Goal: Find specific page/section: Find specific page/section

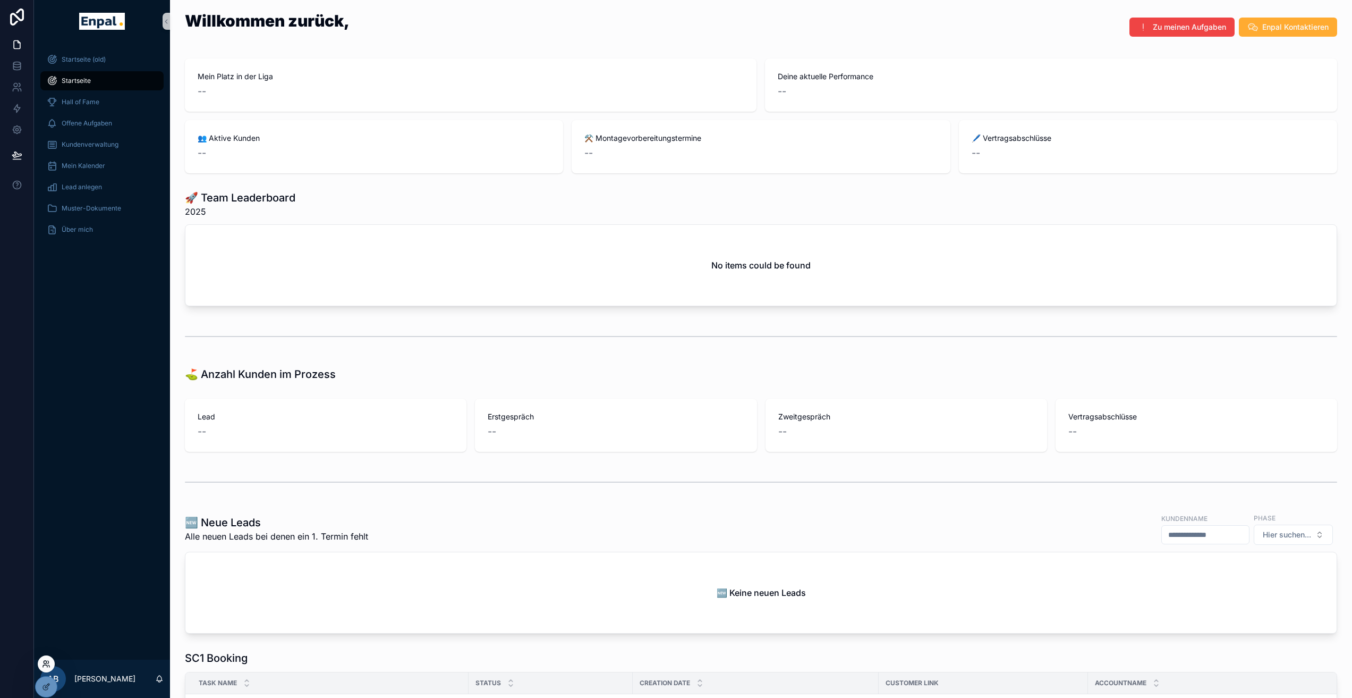
click at [45, 665] on icon at bounding box center [46, 663] width 9 height 9
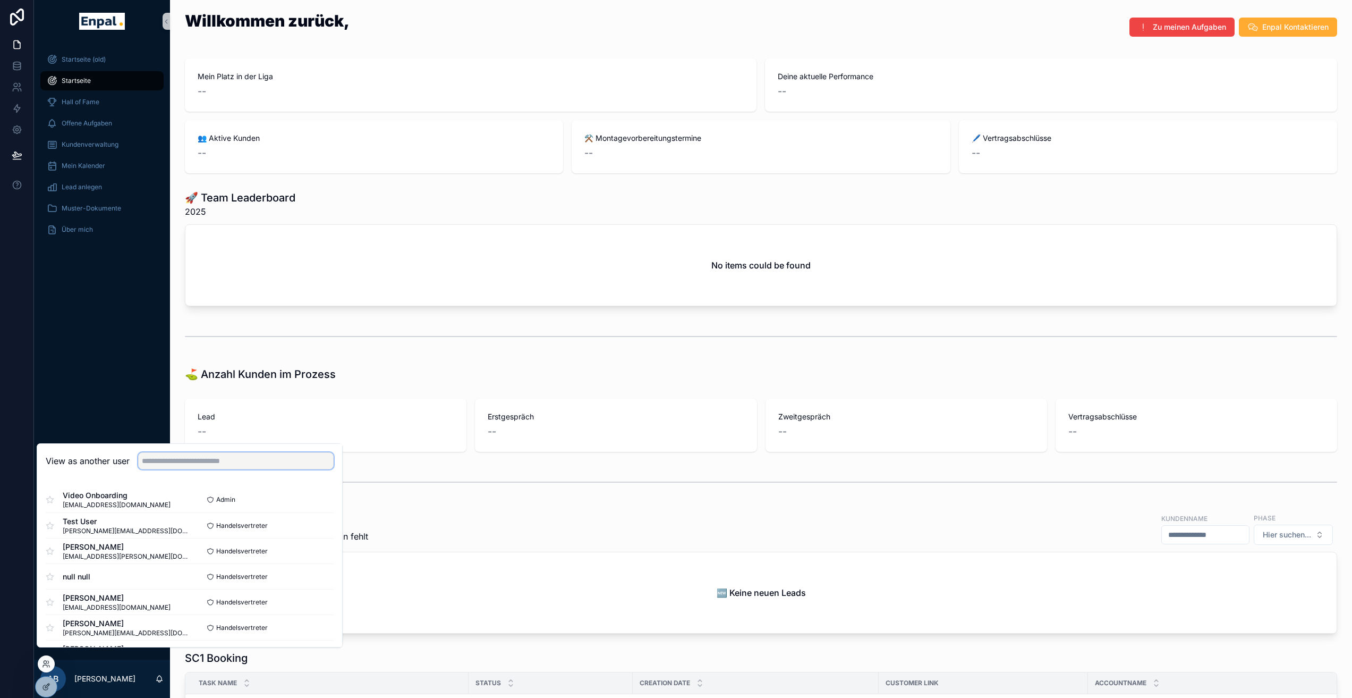
click at [183, 469] on input "text" at bounding box center [236, 460] width 196 height 17
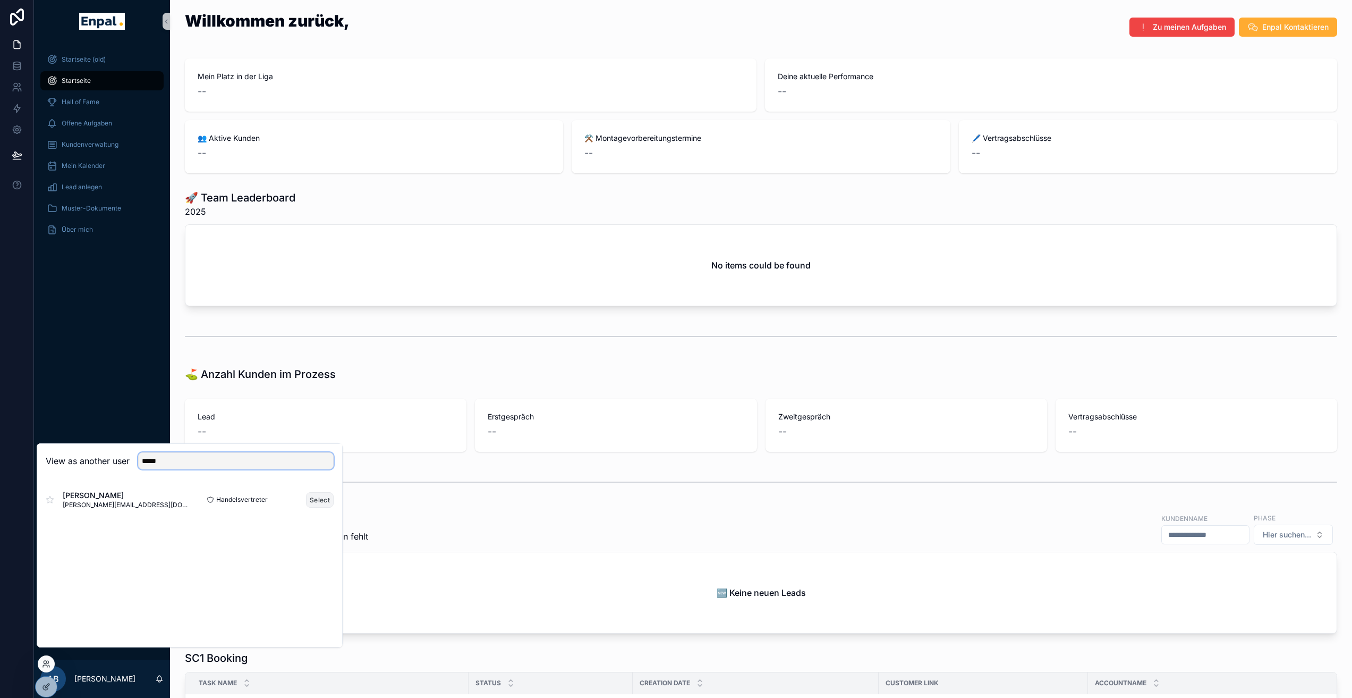
type input "*****"
click at [320, 507] on button "Select" at bounding box center [320, 499] width 28 height 15
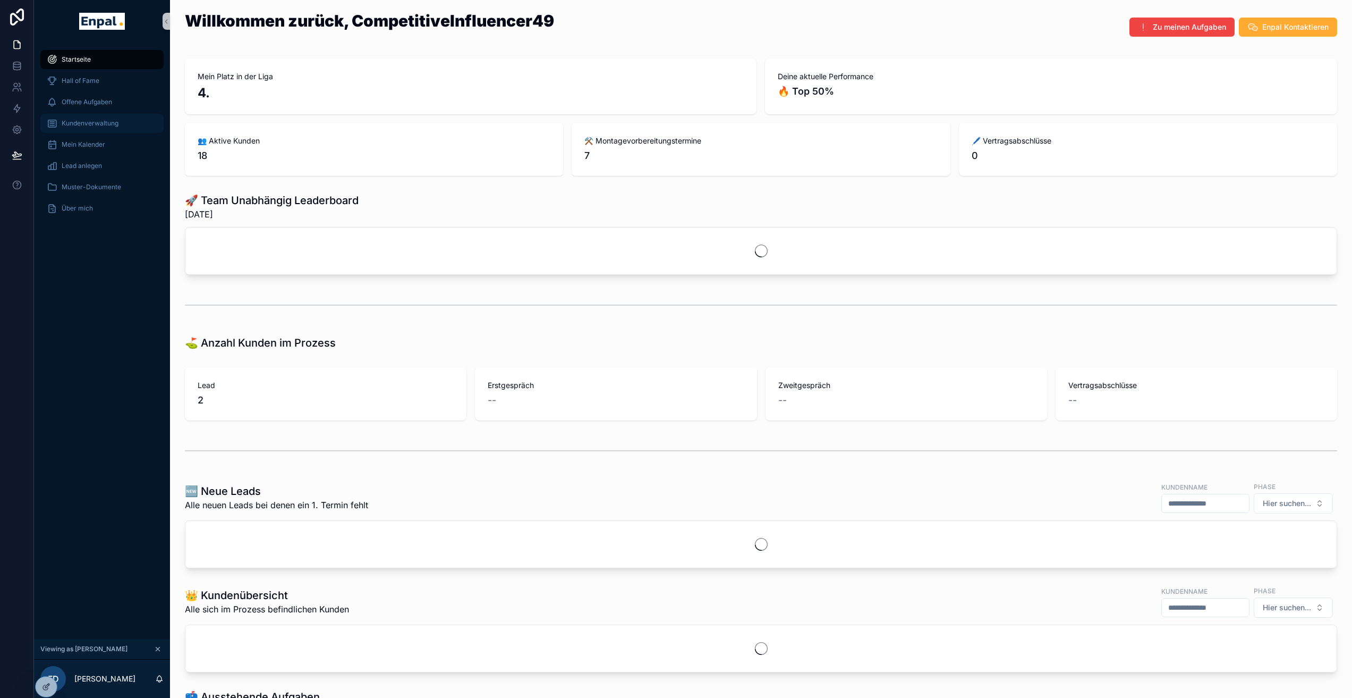
click at [99, 121] on span "Kundenverwaltung" at bounding box center [90, 123] width 57 height 9
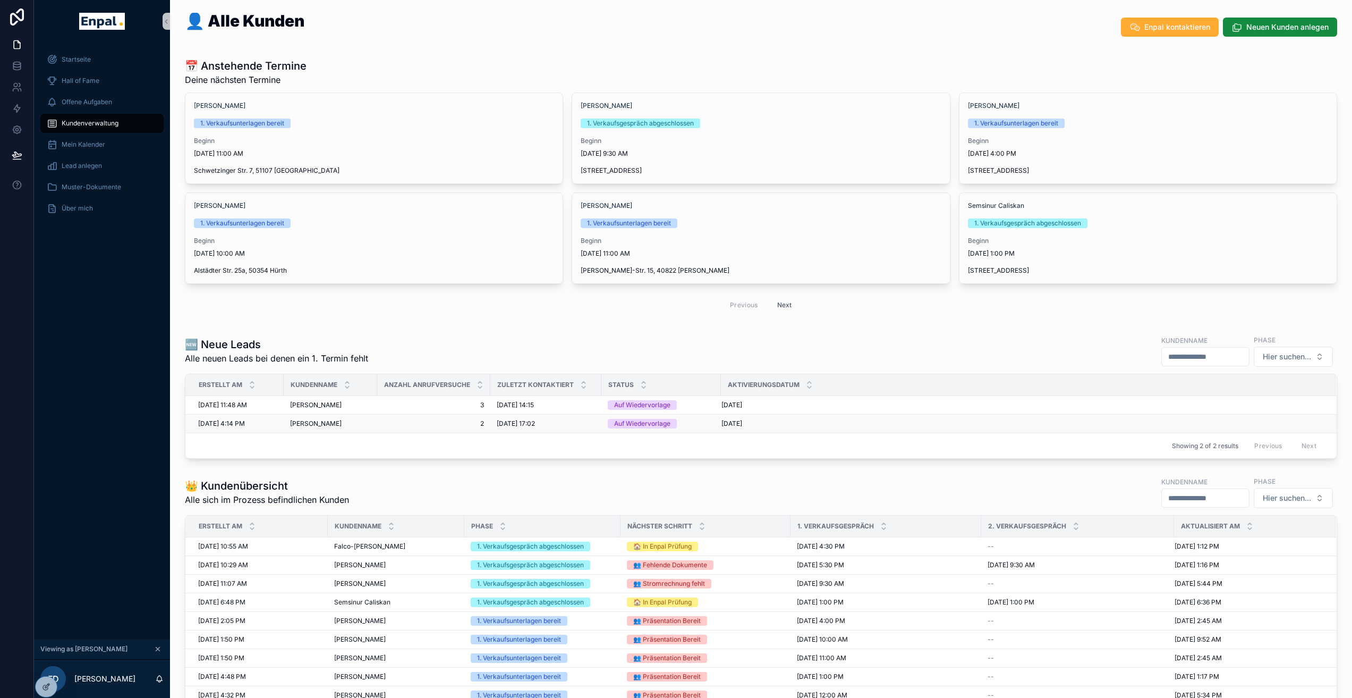
scroll to position [300, 0]
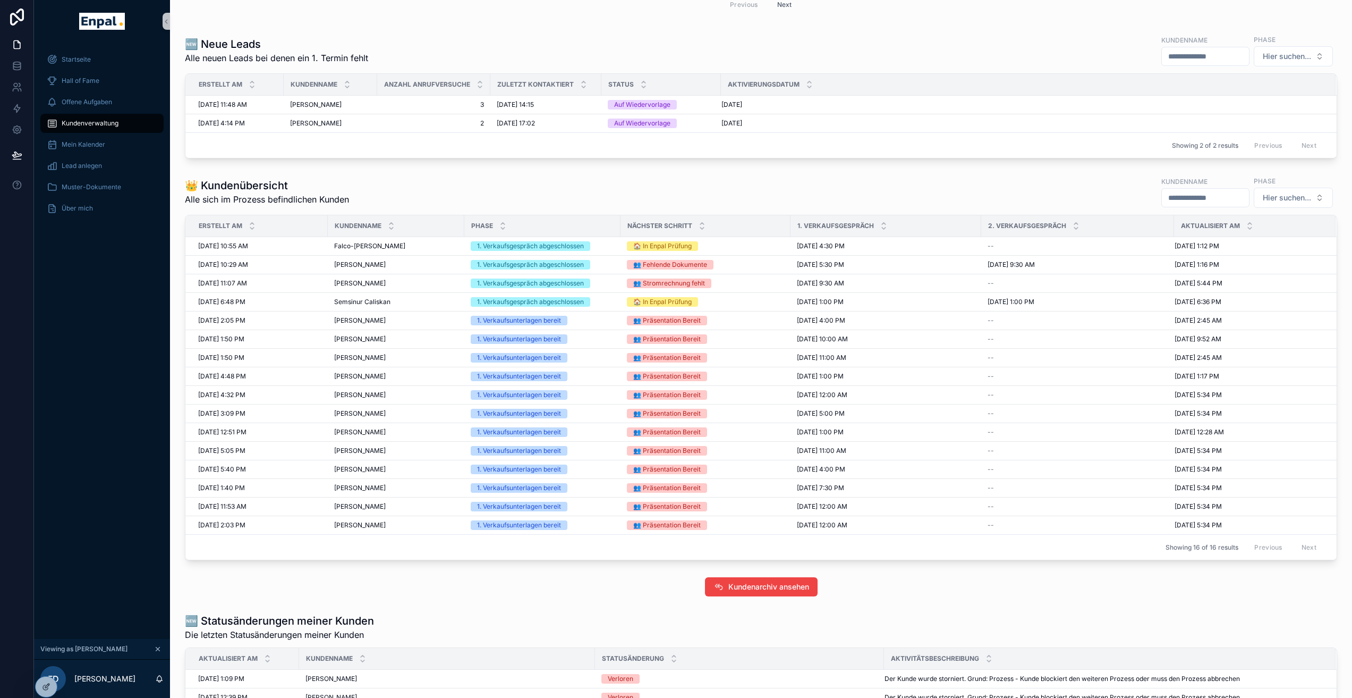
click at [1223, 203] on input "scrollable content" at bounding box center [1205, 197] width 87 height 15
type input "****"
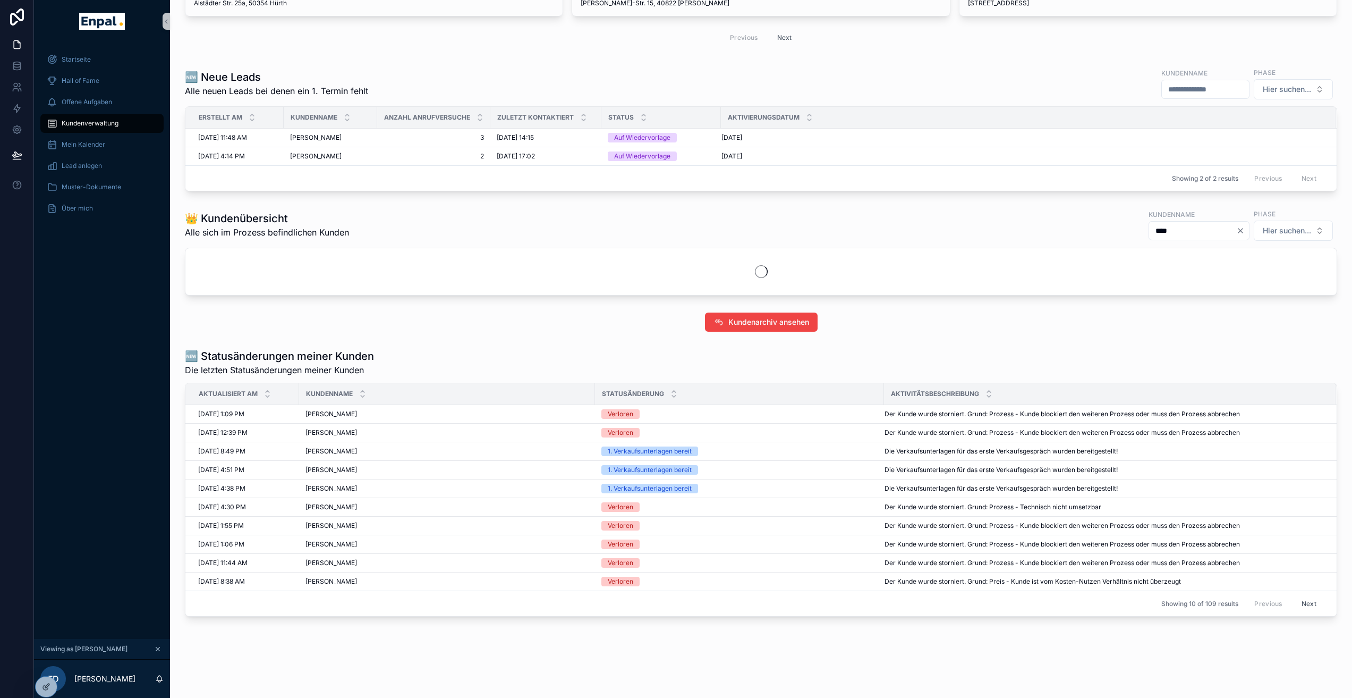
scroll to position [286, 0]
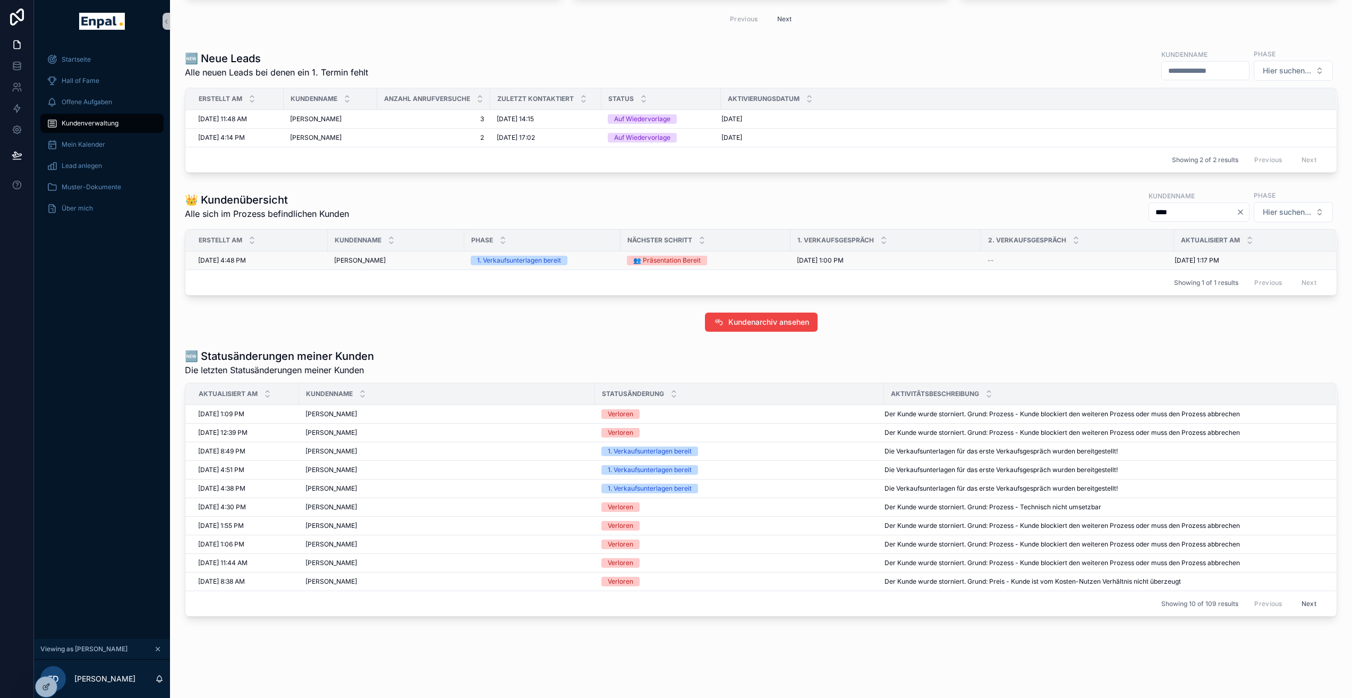
click at [385, 266] on td "[PERSON_NAME] [PERSON_NAME]" at bounding box center [396, 260] width 137 height 19
click at [385, 262] on div "[PERSON_NAME] [PERSON_NAME]" at bounding box center [396, 260] width 124 height 9
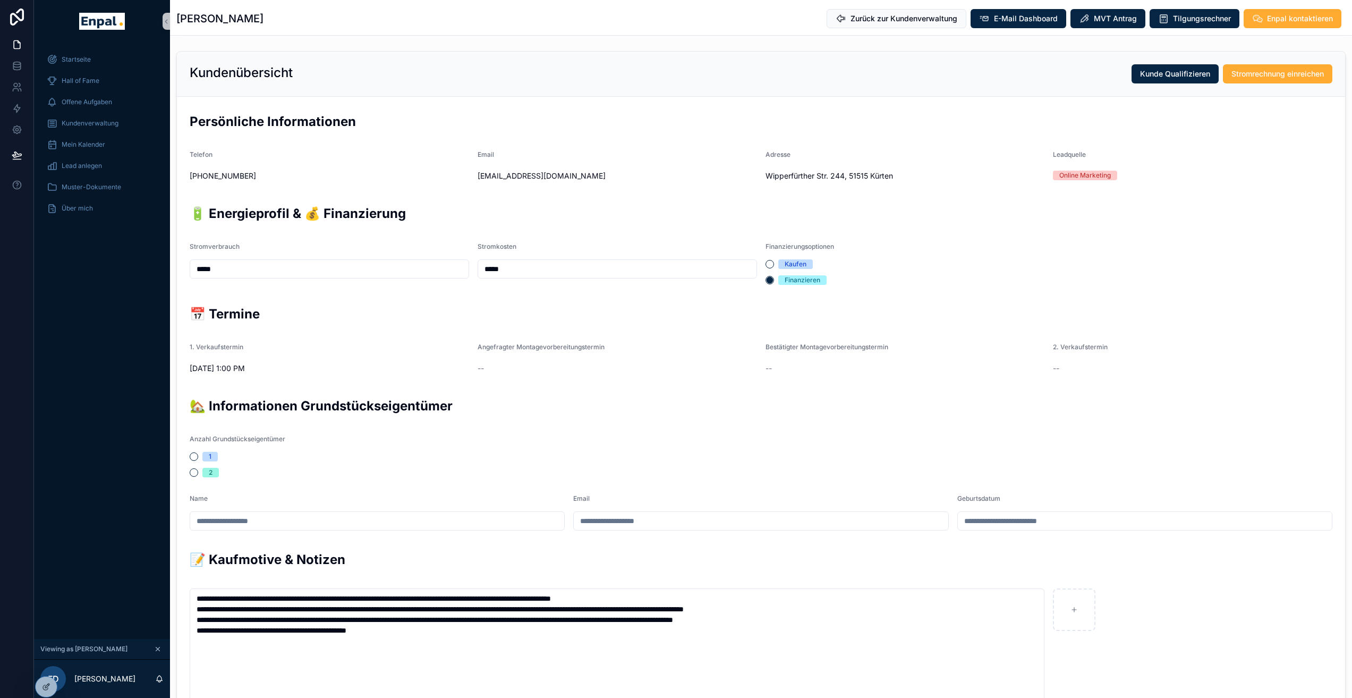
scroll to position [206, 0]
